Goal: Task Accomplishment & Management: Use online tool/utility

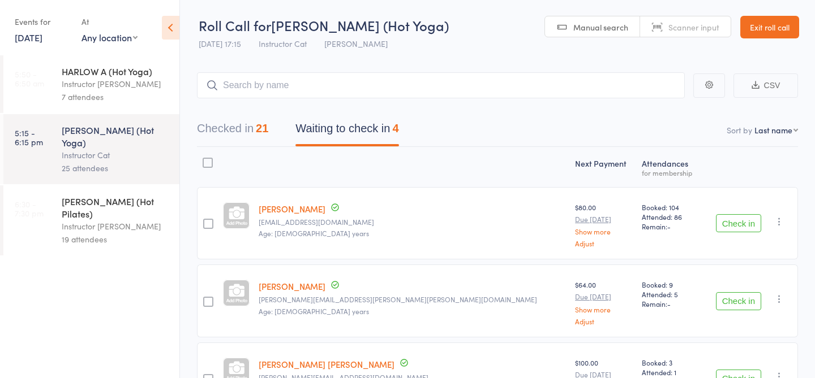
click at [150, 220] on div "Instructor [PERSON_NAME]" at bounding box center [116, 226] width 108 height 13
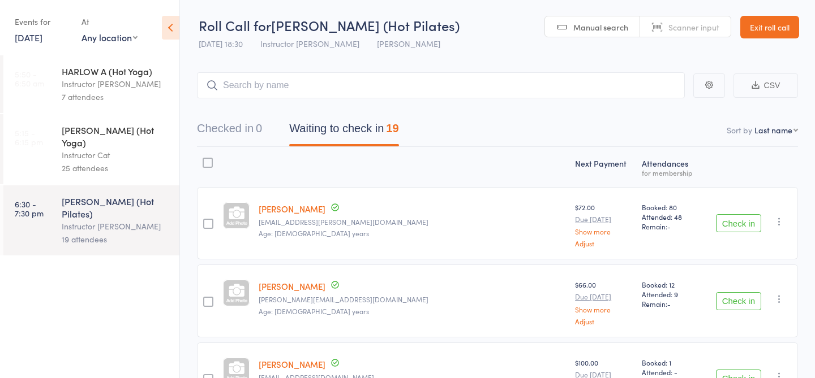
click at [663, 30] on link "Scanner input" at bounding box center [685, 26] width 91 height 21
click at [368, 86] on input "search" at bounding box center [441, 85] width 488 height 26
click at [258, 88] on input "search" at bounding box center [441, 85] width 488 height 26
click at [266, 94] on input "search" at bounding box center [441, 85] width 488 height 26
click at [123, 149] on div "Instructor Cat" at bounding box center [116, 155] width 108 height 13
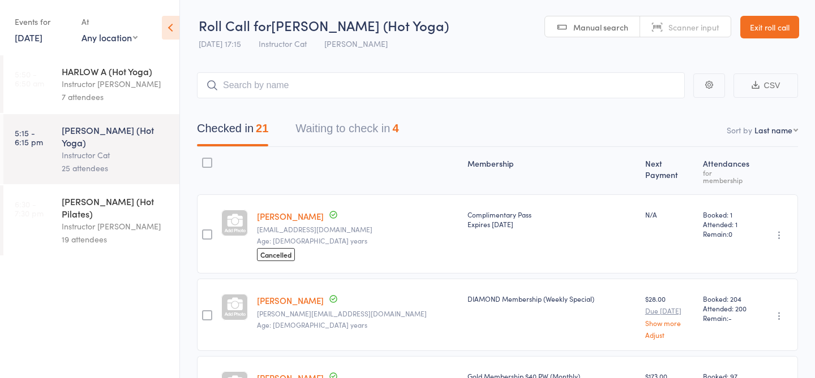
click at [105, 220] on div "Instructor [PERSON_NAME]" at bounding box center [116, 226] width 108 height 13
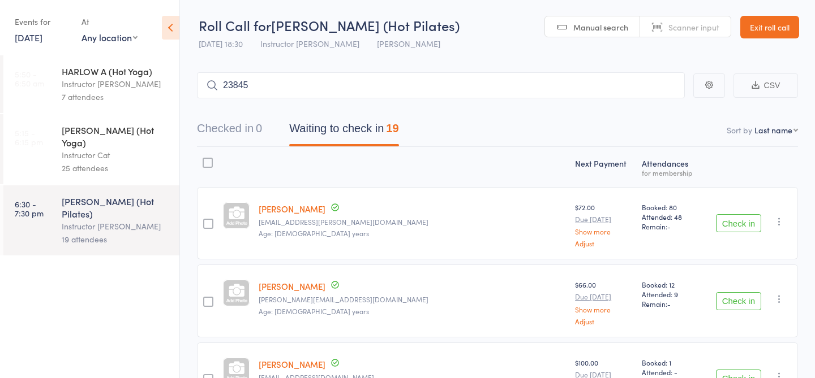
type input "23845"
click at [660, 118] on div "[PERSON_NAME] Check in" at bounding box center [440, 109] width 486 height 26
type input "23728"
click at [658, 102] on link "Check in" at bounding box center [653, 110] width 40 height 18
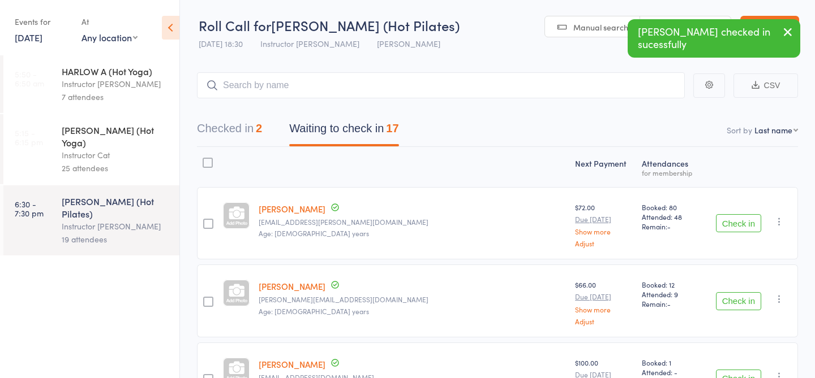
click at [790, 32] on icon "button" at bounding box center [788, 32] width 14 height 14
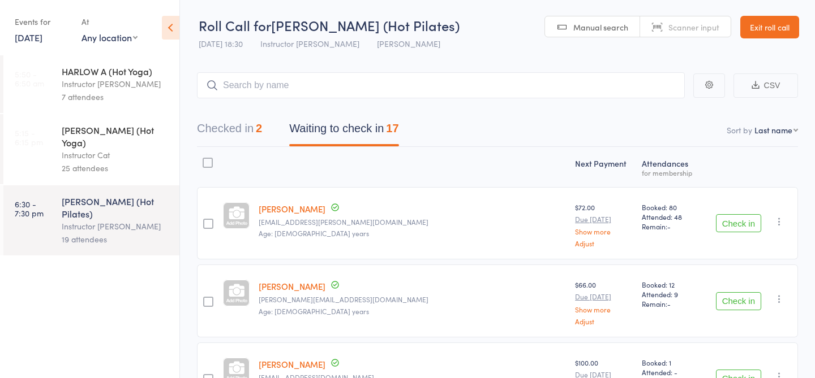
click at [692, 27] on span "Scanner input" at bounding box center [693, 26] width 51 height 11
type input "23034"
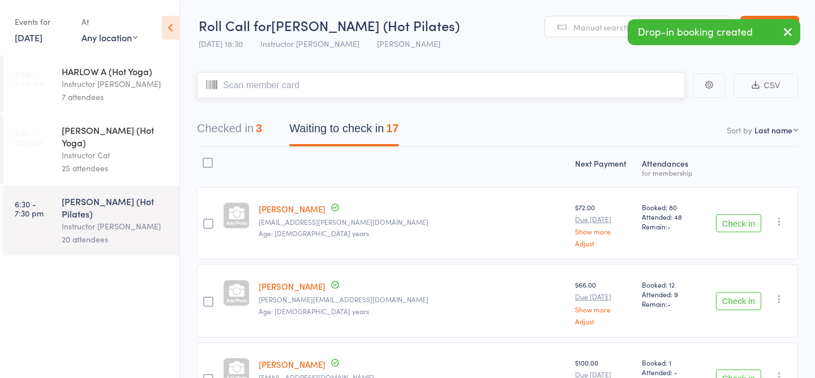
click at [259, 125] on div "3" at bounding box center [259, 128] width 6 height 12
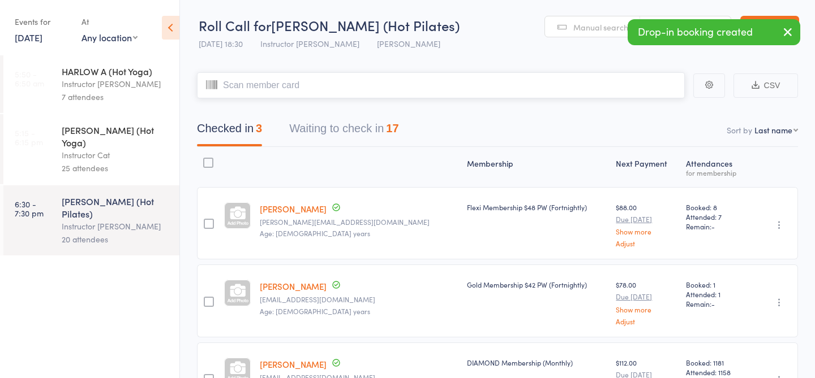
click at [347, 128] on button "Waiting to check in 17" at bounding box center [343, 132] width 109 height 30
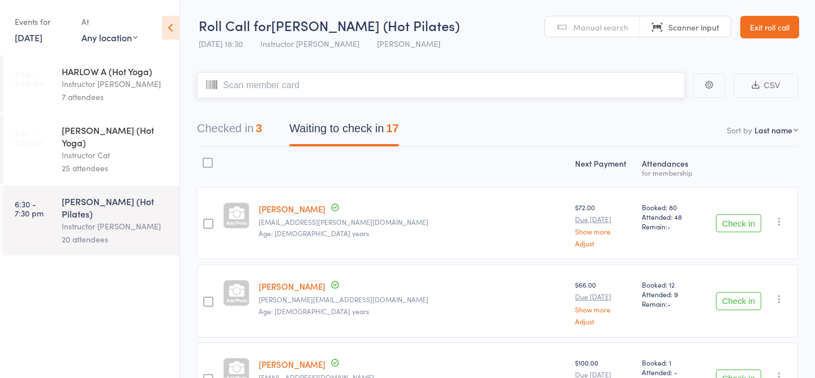
click at [238, 139] on button "Checked in 3" at bounding box center [229, 132] width 65 height 30
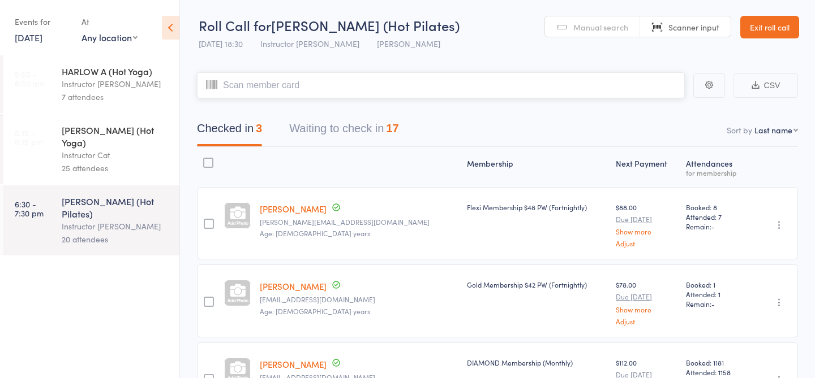
click at [342, 131] on button "Waiting to check in 17" at bounding box center [343, 132] width 109 height 30
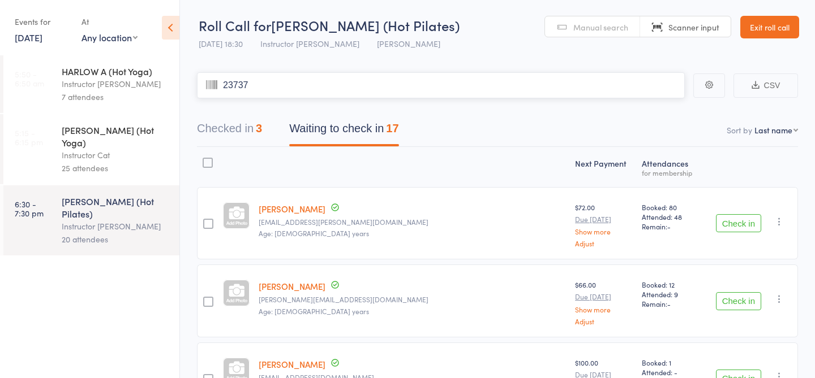
type input "23737"
type input "23432"
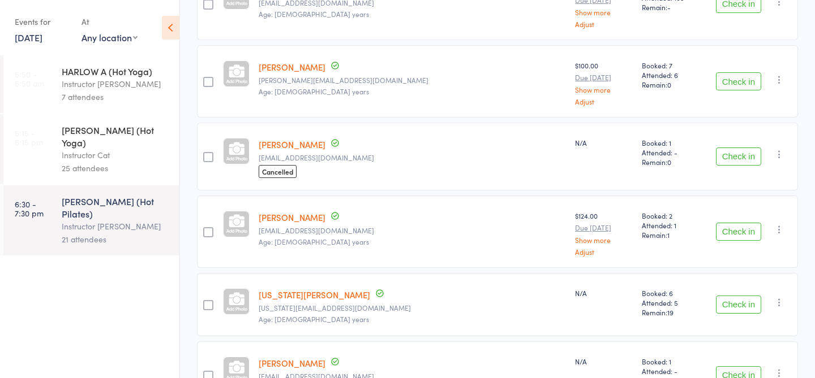
scroll to position [804, 0]
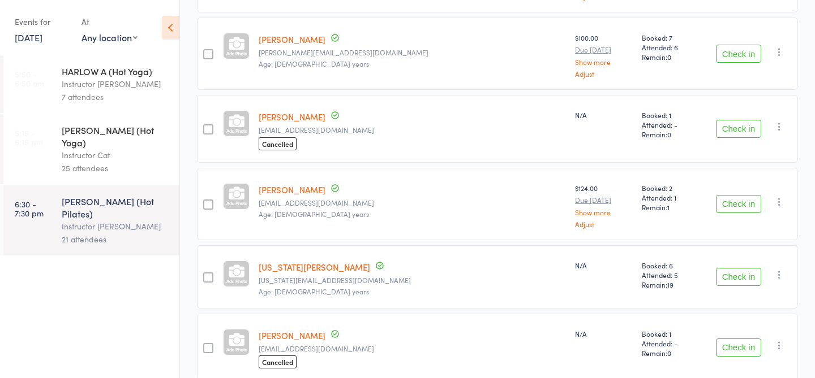
click at [448, 232] on div "[PERSON_NAME] [PERSON_NAME][EMAIL_ADDRESS][DOMAIN_NAME] Age: [DEMOGRAPHIC_DATA]…" at bounding box center [412, 204] width 316 height 72
click at [721, 204] on button "Check in" at bounding box center [738, 204] width 45 height 18
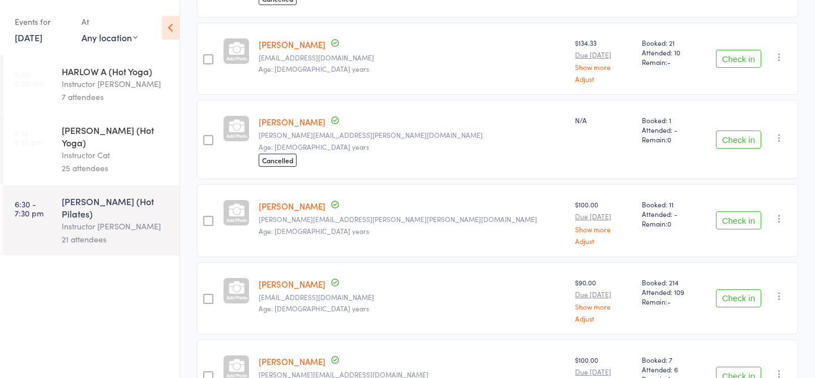
scroll to position [0, 0]
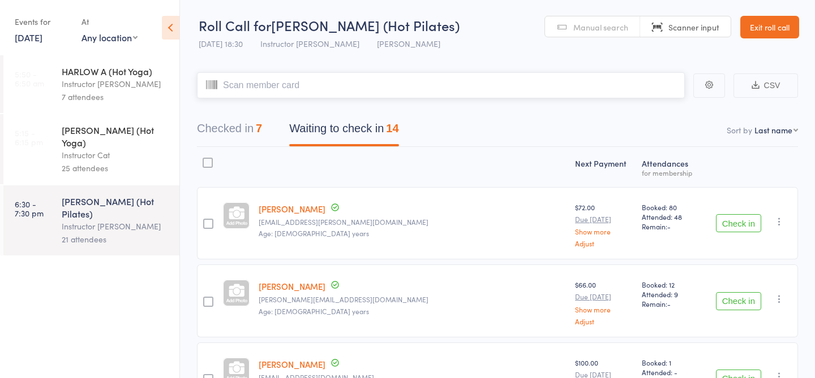
click at [367, 92] on input "search" at bounding box center [441, 85] width 488 height 26
type input "23462"
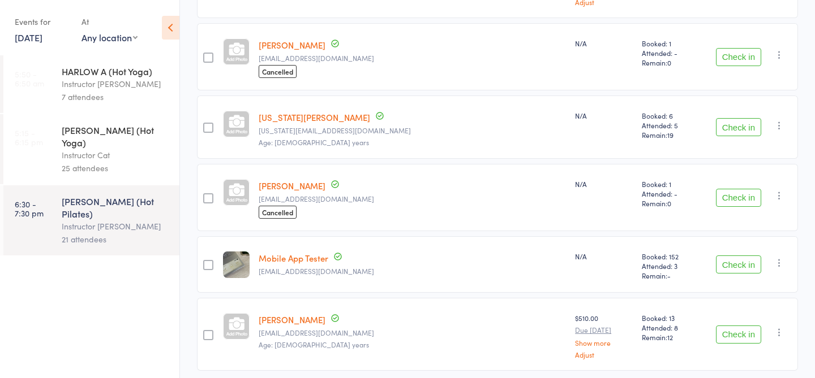
scroll to position [838, 0]
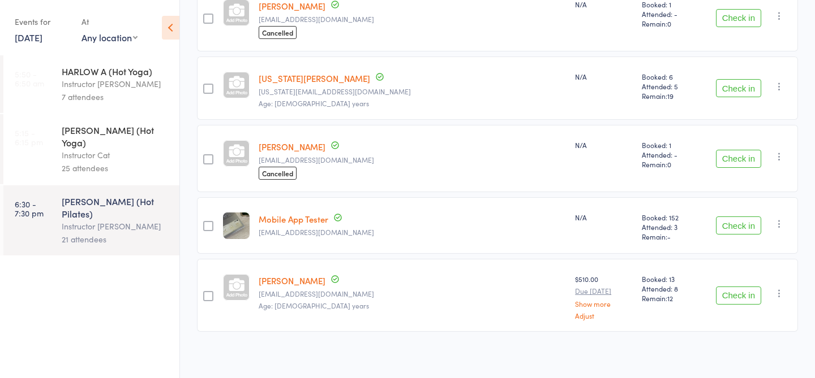
click at [743, 296] on button "Check in" at bounding box center [738, 296] width 45 height 18
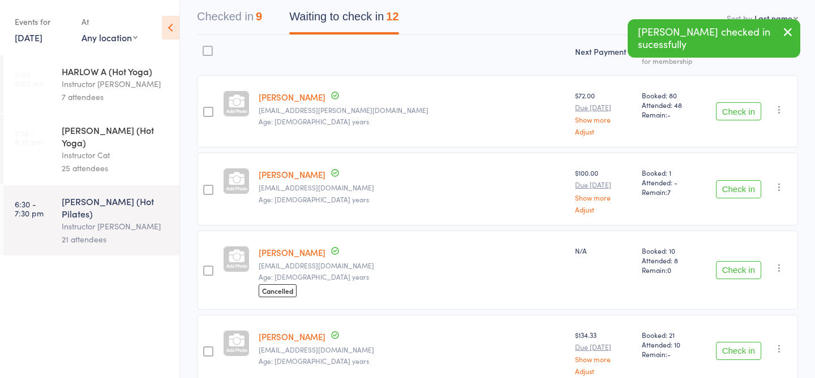
scroll to position [0, 0]
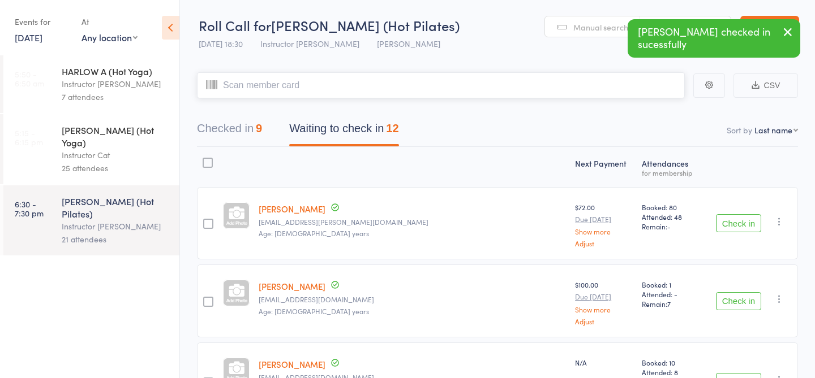
click at [338, 89] on input "search" at bounding box center [441, 85] width 488 height 26
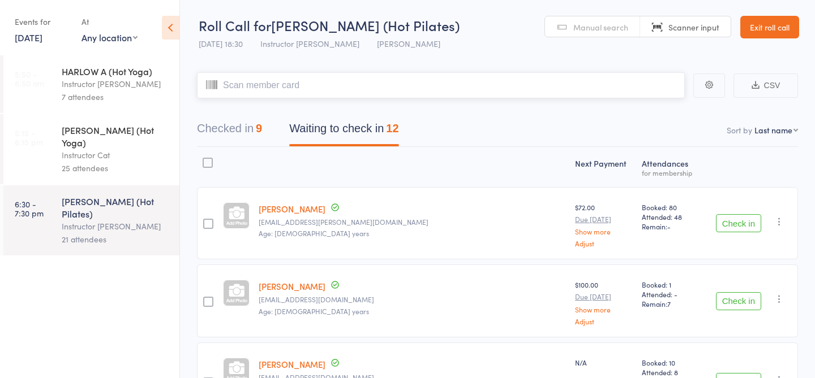
click at [253, 132] on button "Checked in 9" at bounding box center [229, 132] width 65 height 30
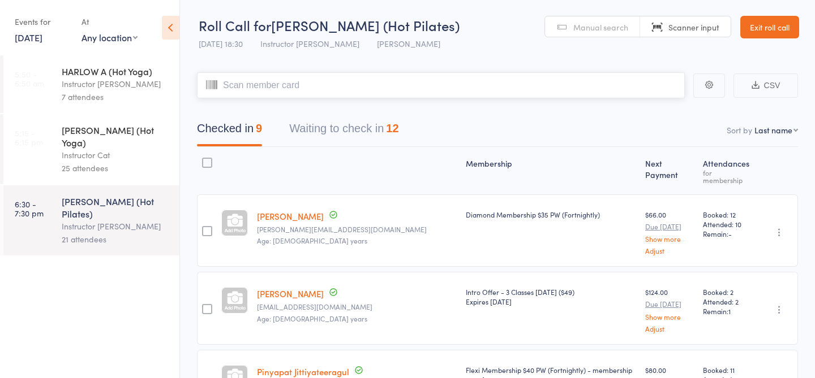
click at [317, 131] on button "Waiting to check in 12" at bounding box center [343, 132] width 109 height 30
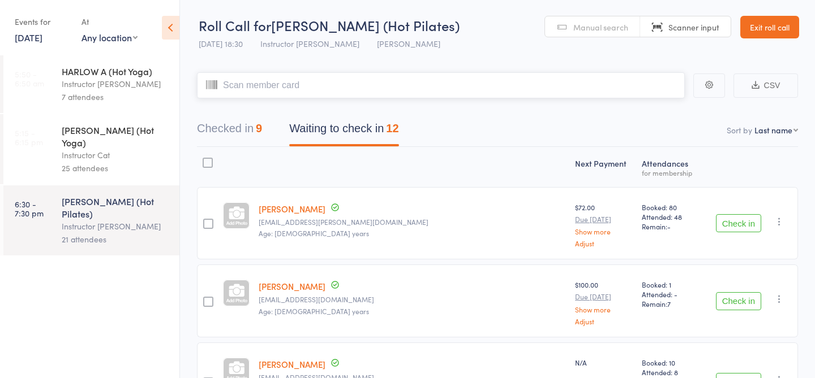
click at [240, 128] on button "Checked in 9" at bounding box center [229, 132] width 65 height 30
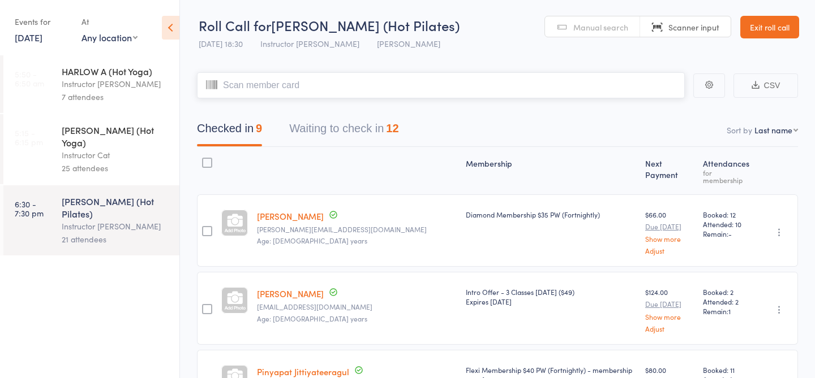
click at [329, 139] on button "Waiting to check in 12" at bounding box center [343, 132] width 109 height 30
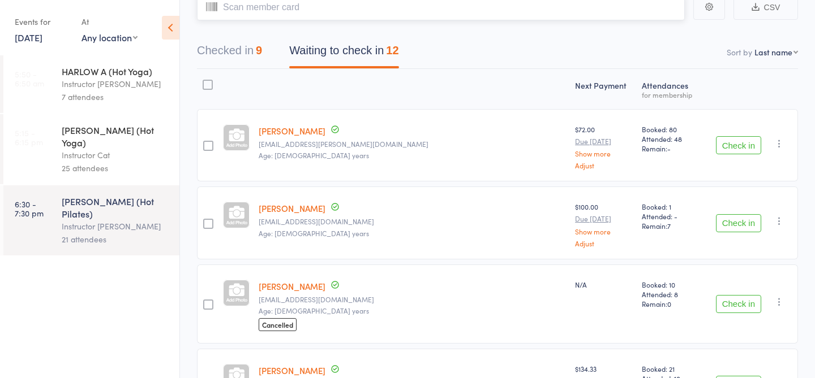
scroll to position [97, 0]
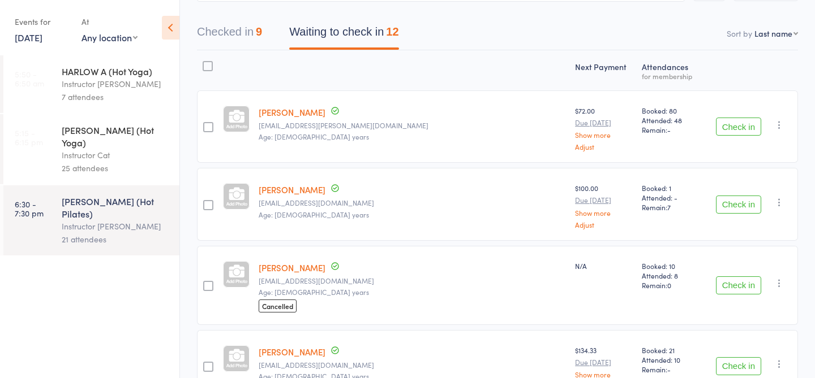
click at [738, 283] on button "Check in" at bounding box center [738, 286] width 45 height 18
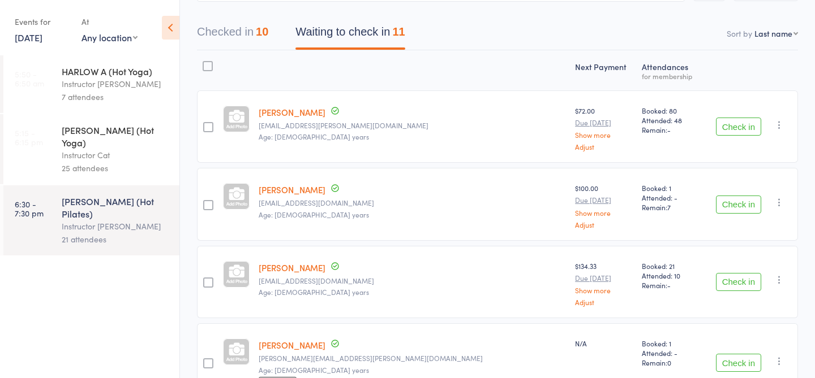
scroll to position [0, 0]
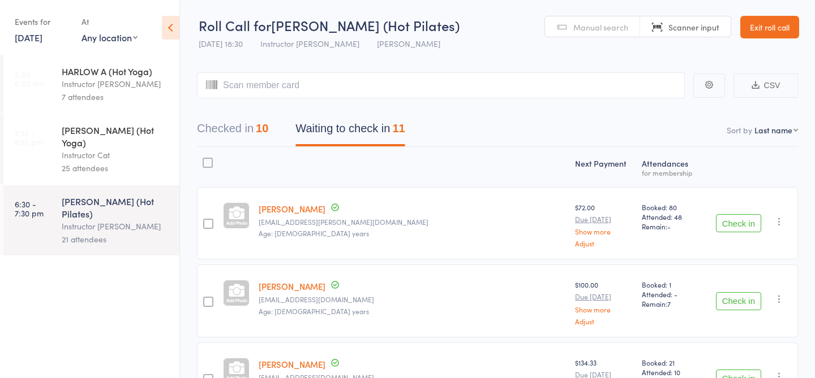
click at [591, 26] on span "Manual search" at bounding box center [600, 26] width 55 height 11
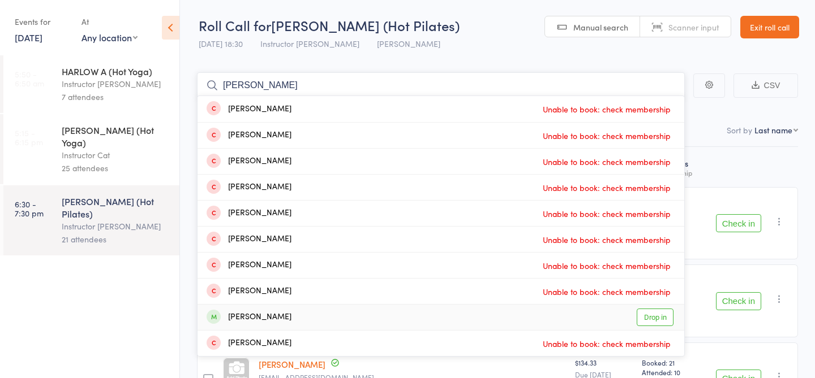
type input "[PERSON_NAME]"
click at [656, 322] on link "Drop in" at bounding box center [654, 318] width 37 height 18
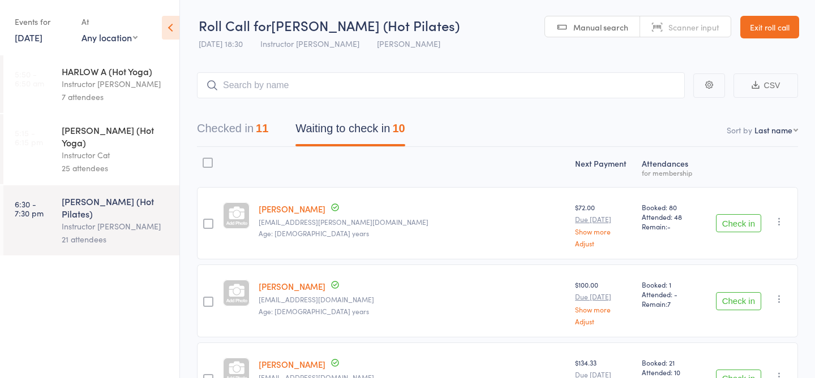
click at [694, 29] on span "Scanner input" at bounding box center [693, 26] width 51 height 11
type input "23458"
type input "23915"
type input "23087"
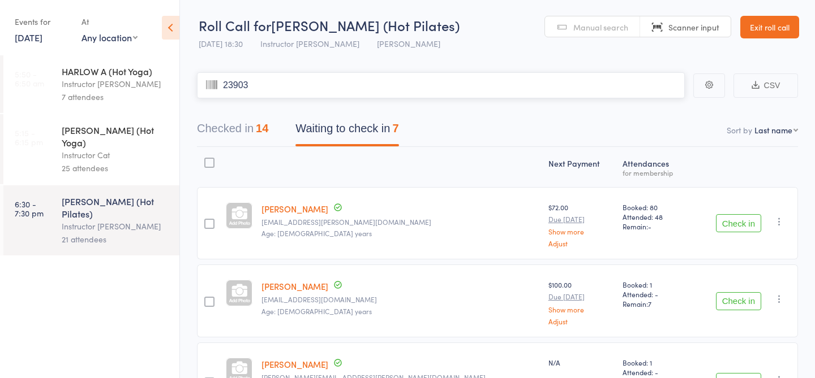
type input "23903"
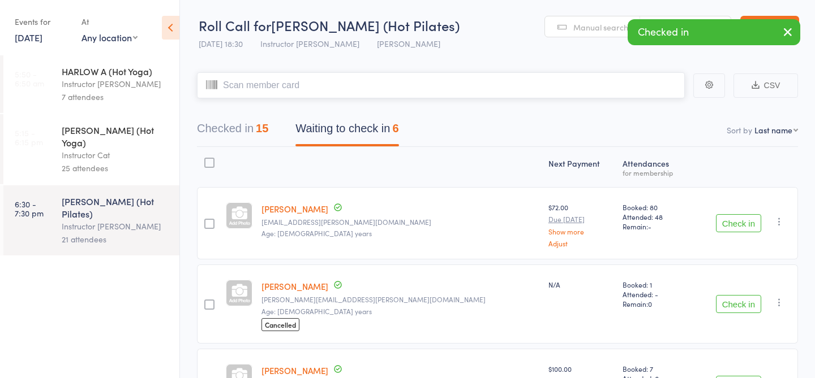
click at [295, 88] on input "search" at bounding box center [441, 85] width 488 height 26
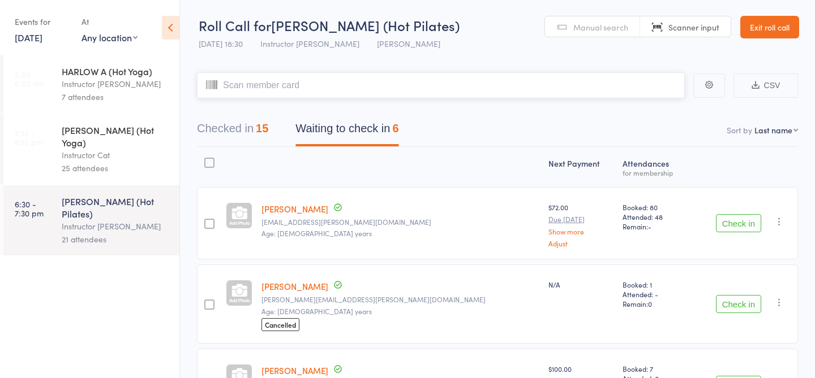
click at [241, 130] on button "Checked in 15" at bounding box center [232, 132] width 71 height 30
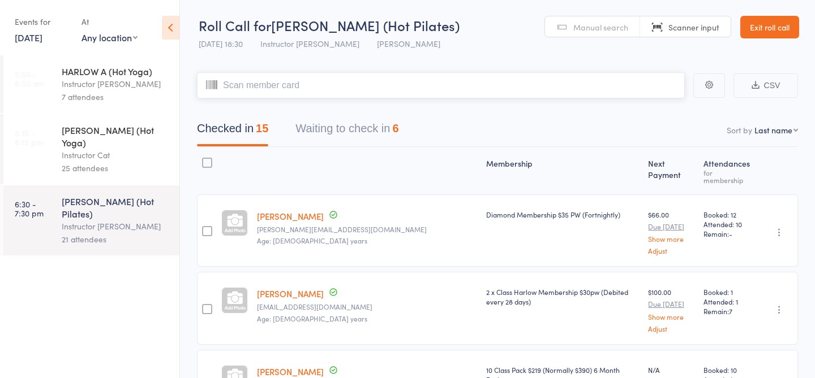
click at [365, 123] on button "Waiting to check in 6" at bounding box center [346, 132] width 103 height 30
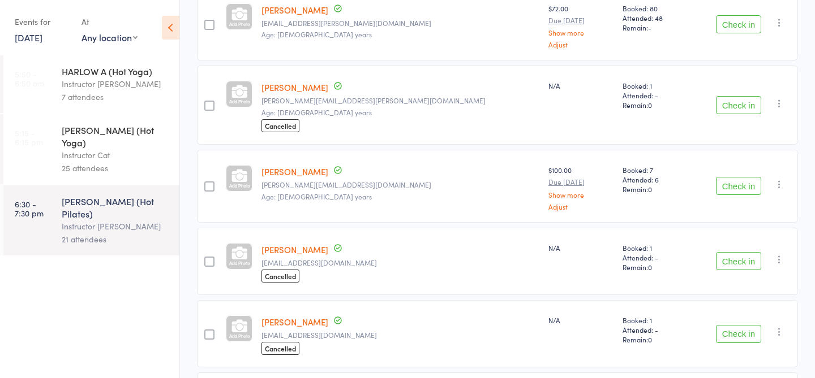
scroll to position [232, 0]
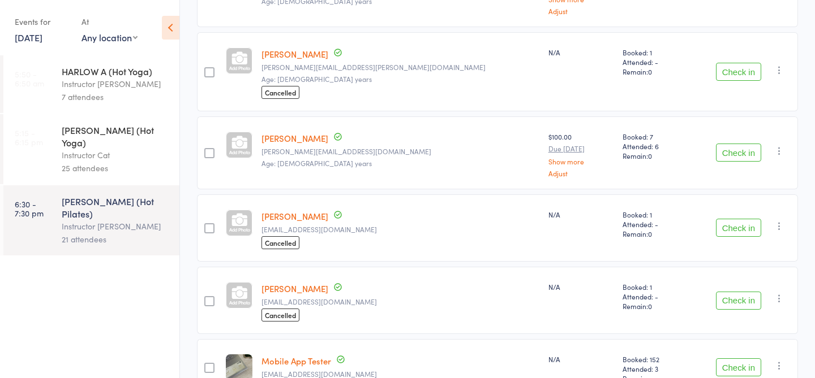
click at [734, 234] on button "Check in" at bounding box center [738, 228] width 45 height 18
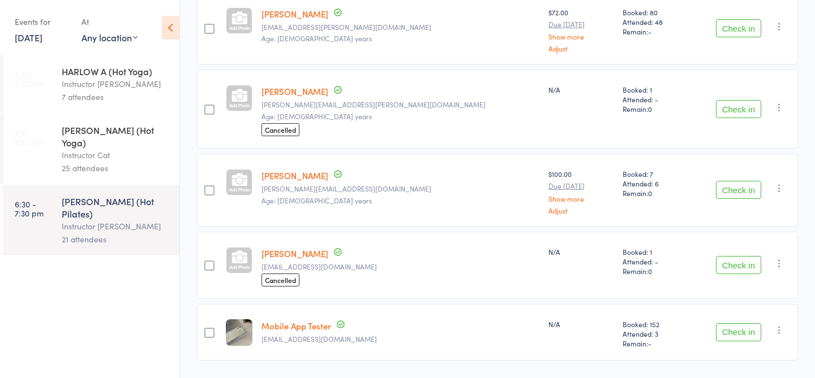
scroll to position [173, 0]
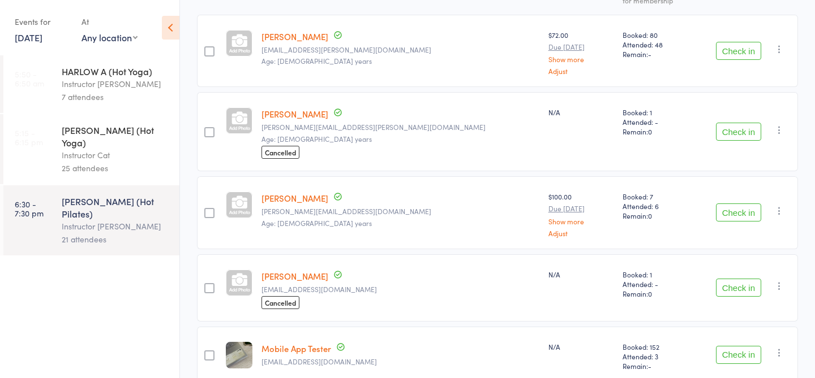
click at [732, 287] on button "Check in" at bounding box center [738, 288] width 45 height 18
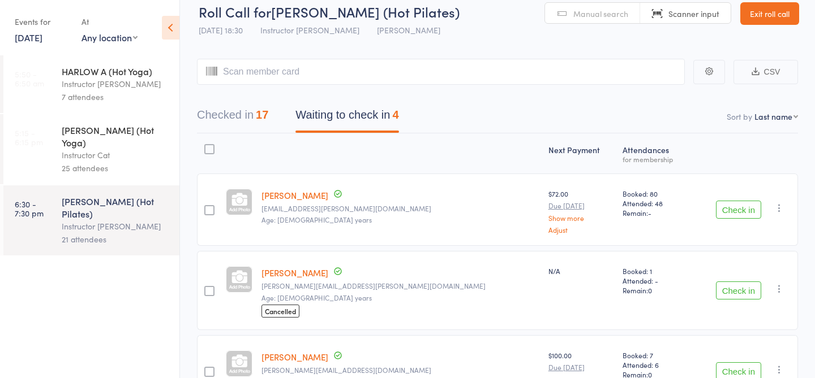
scroll to position [0, 0]
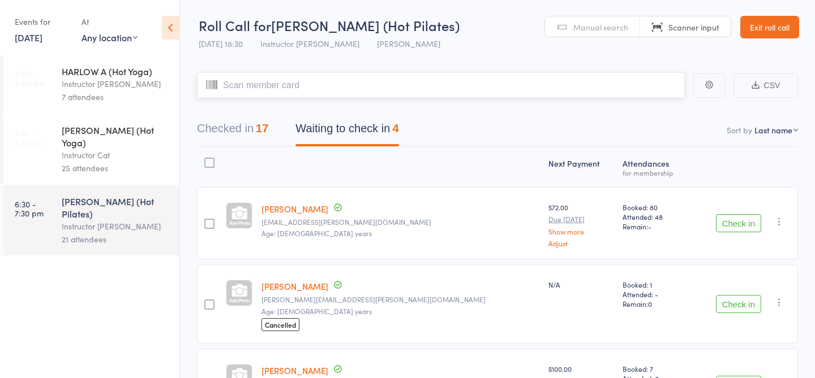
click at [460, 87] on input "search" at bounding box center [441, 85] width 488 height 26
type input "23156"
click at [180, 173] on main "CSV Checked in 18 Waiting to check in 3 Sort by Last name First name Last name …" at bounding box center [497, 255] width 635 height 400
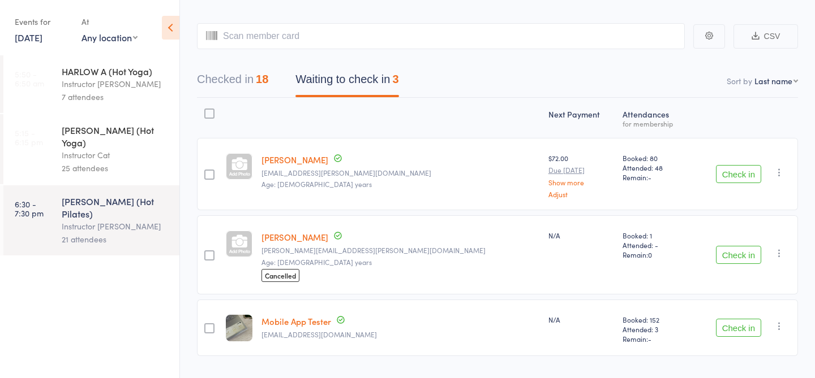
scroll to position [76, 0]
